Goal: Task Accomplishment & Management: Use online tool/utility

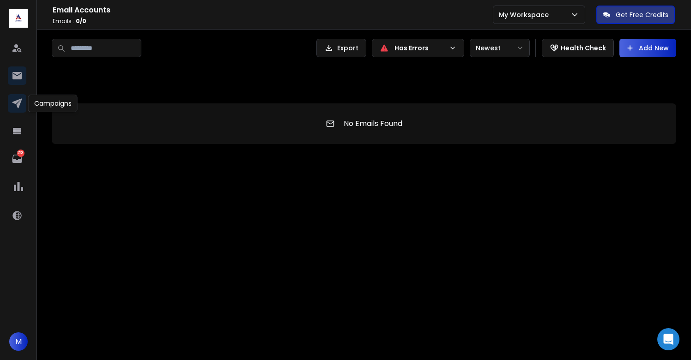
click at [12, 103] on icon at bounding box center [17, 104] width 10 height 10
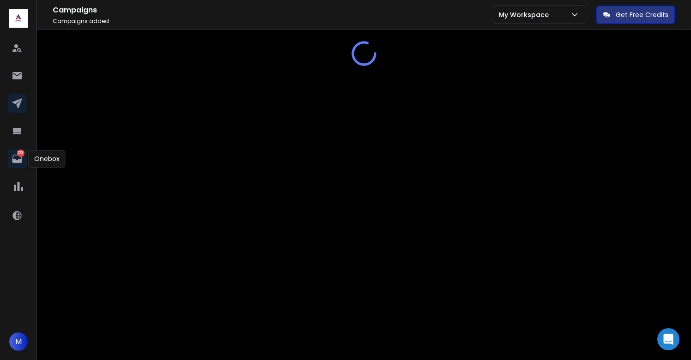
click at [17, 158] on icon at bounding box center [17, 158] width 11 height 11
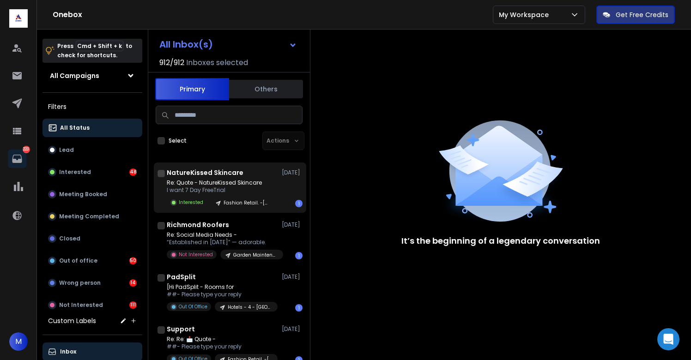
scroll to position [57, 0]
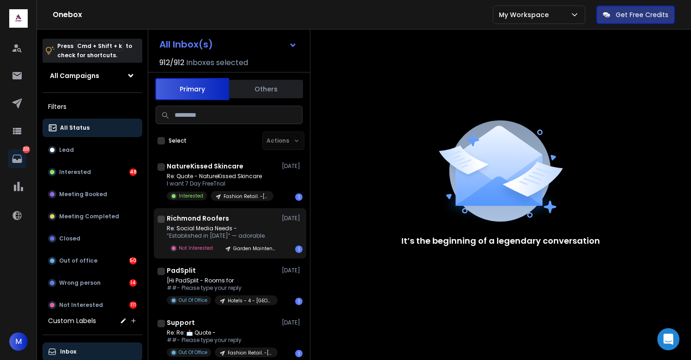
click at [224, 219] on h1 "Richmond Roofers" at bounding box center [198, 218] width 62 height 9
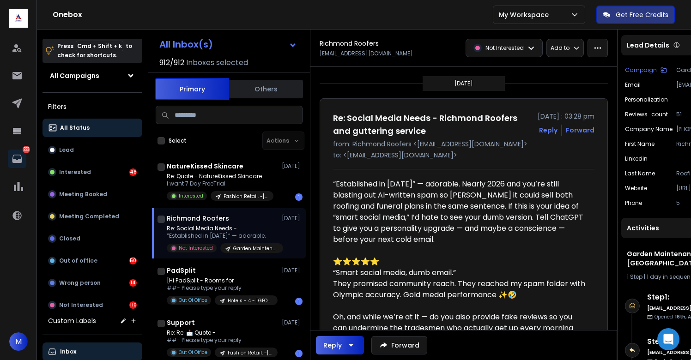
click at [569, 49] on p "Add to" at bounding box center [560, 47] width 19 height 7
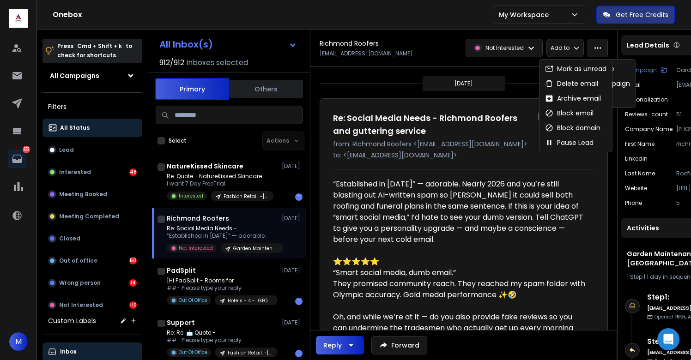
click at [608, 45] on button "button" at bounding box center [598, 48] width 20 height 18
click at [570, 125] on div "Block domain" at bounding box center [572, 127] width 55 height 9
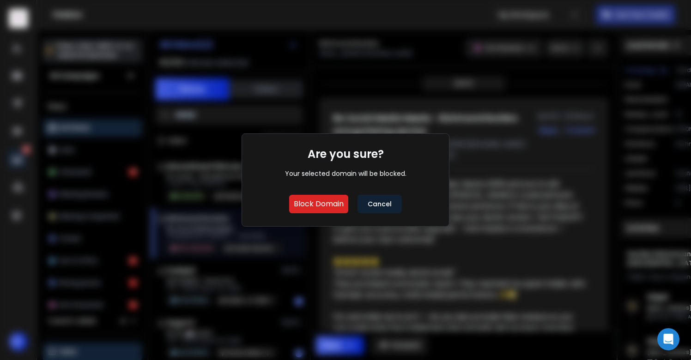
click at [391, 200] on button "Cancel" at bounding box center [380, 204] width 44 height 18
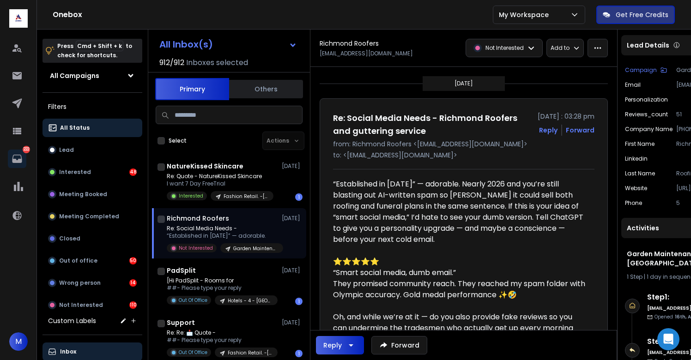
click at [602, 48] on icon "button" at bounding box center [598, 48] width 8 height 8
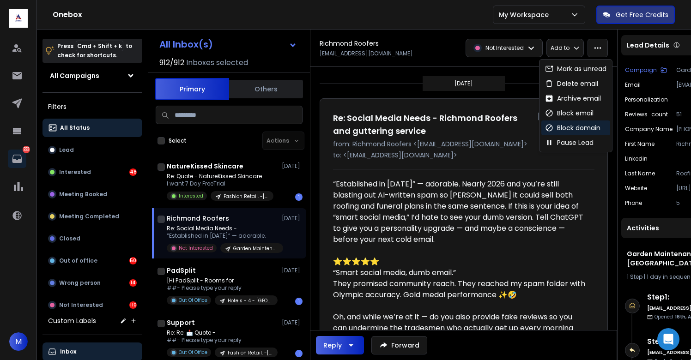
click at [570, 128] on div "Block domain" at bounding box center [572, 127] width 55 height 9
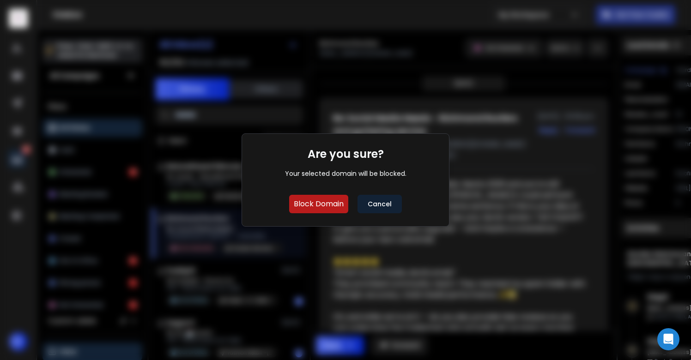
click at [341, 204] on button "Block Domain" at bounding box center [318, 204] width 59 height 18
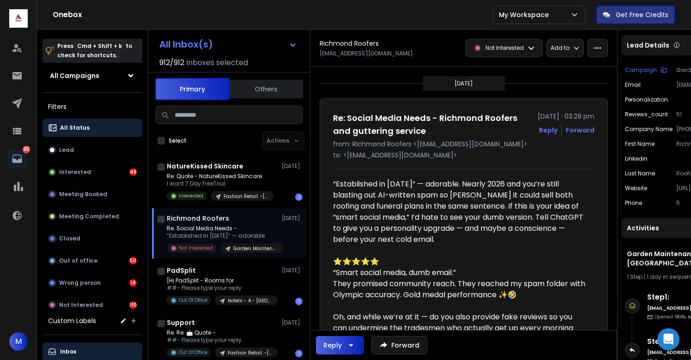
click at [602, 49] on icon "button" at bounding box center [598, 48] width 8 height 8
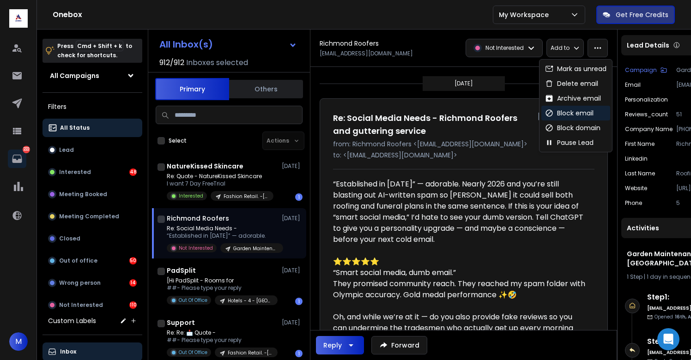
click at [571, 110] on div "Block email" at bounding box center [569, 113] width 49 height 9
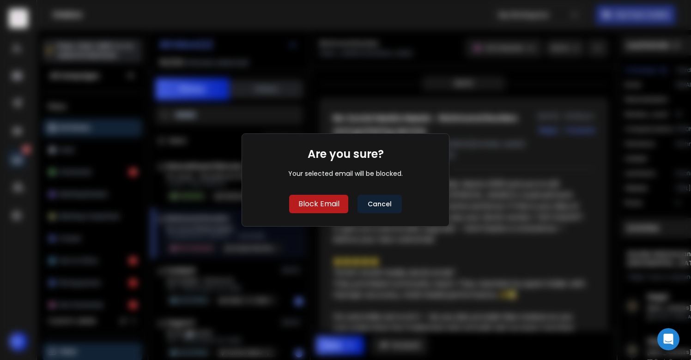
click at [320, 207] on button "Block Email" at bounding box center [318, 204] width 59 height 18
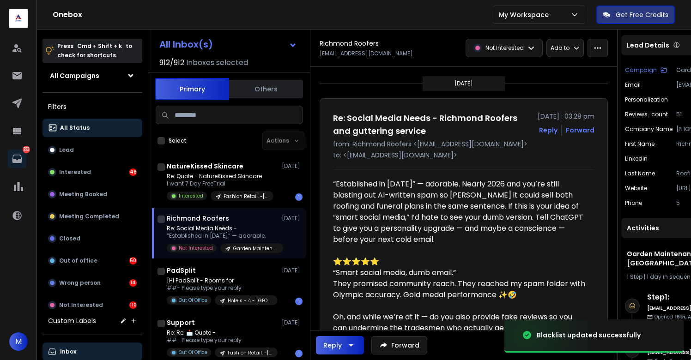
click at [602, 51] on icon "button" at bounding box center [598, 48] width 8 height 8
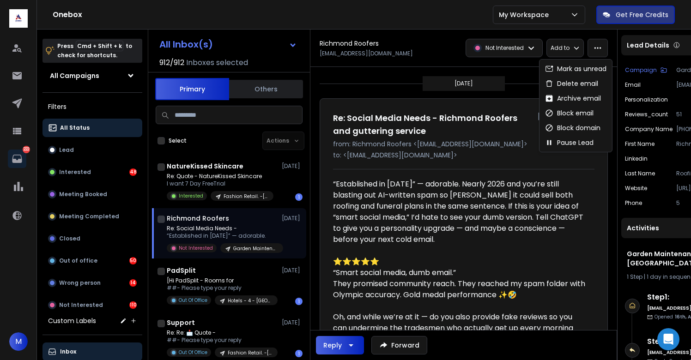
click at [442, 203] on div "“Established in [DATE]” — adorable. Nearly 2026 and you’re still blasting out A…" at bounding box center [460, 212] width 254 height 67
